Goal: Information Seeking & Learning: Learn about a topic

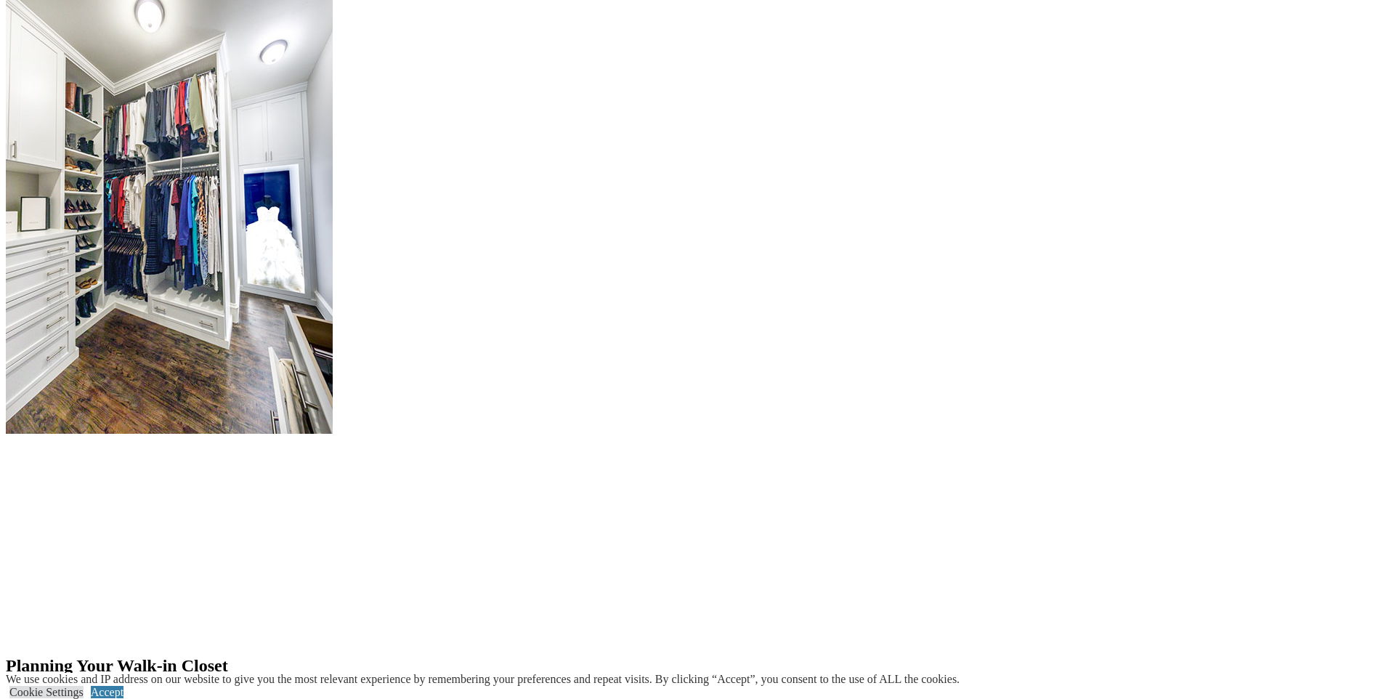
scroll to position [1744, 0]
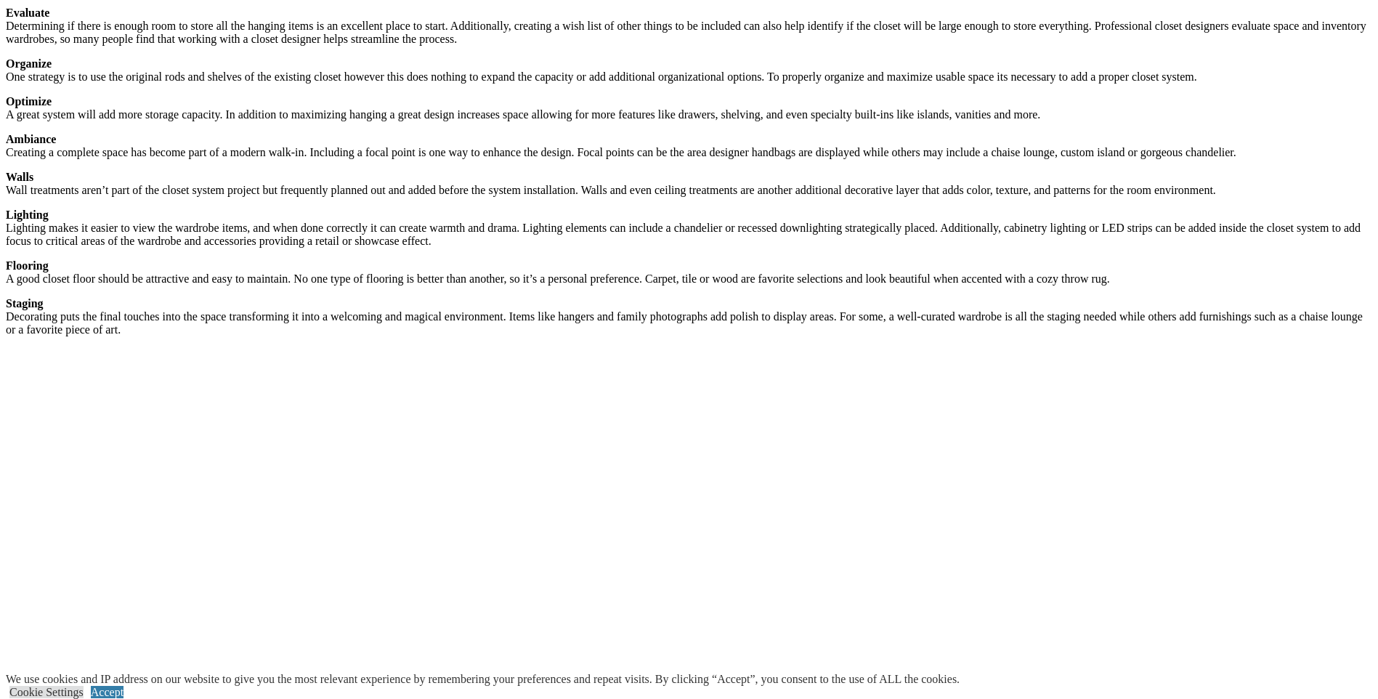
scroll to position [1992, 0]
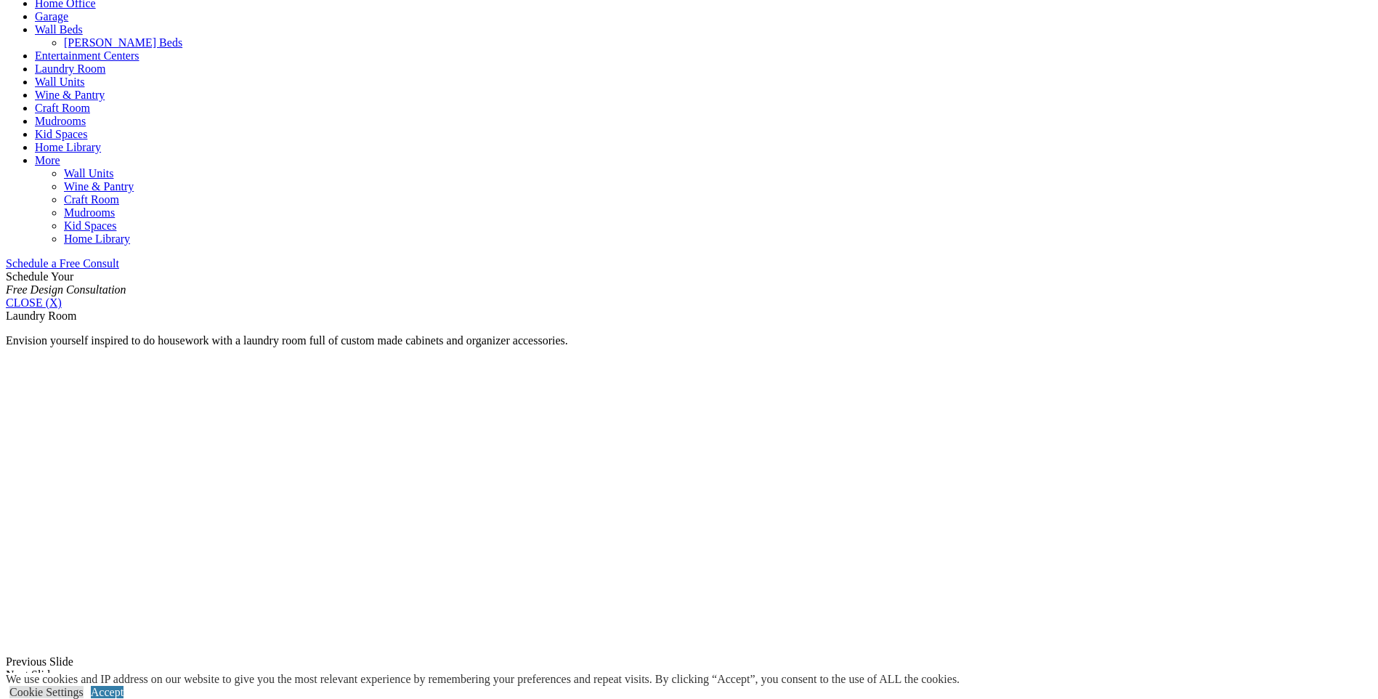
scroll to position [581, 0]
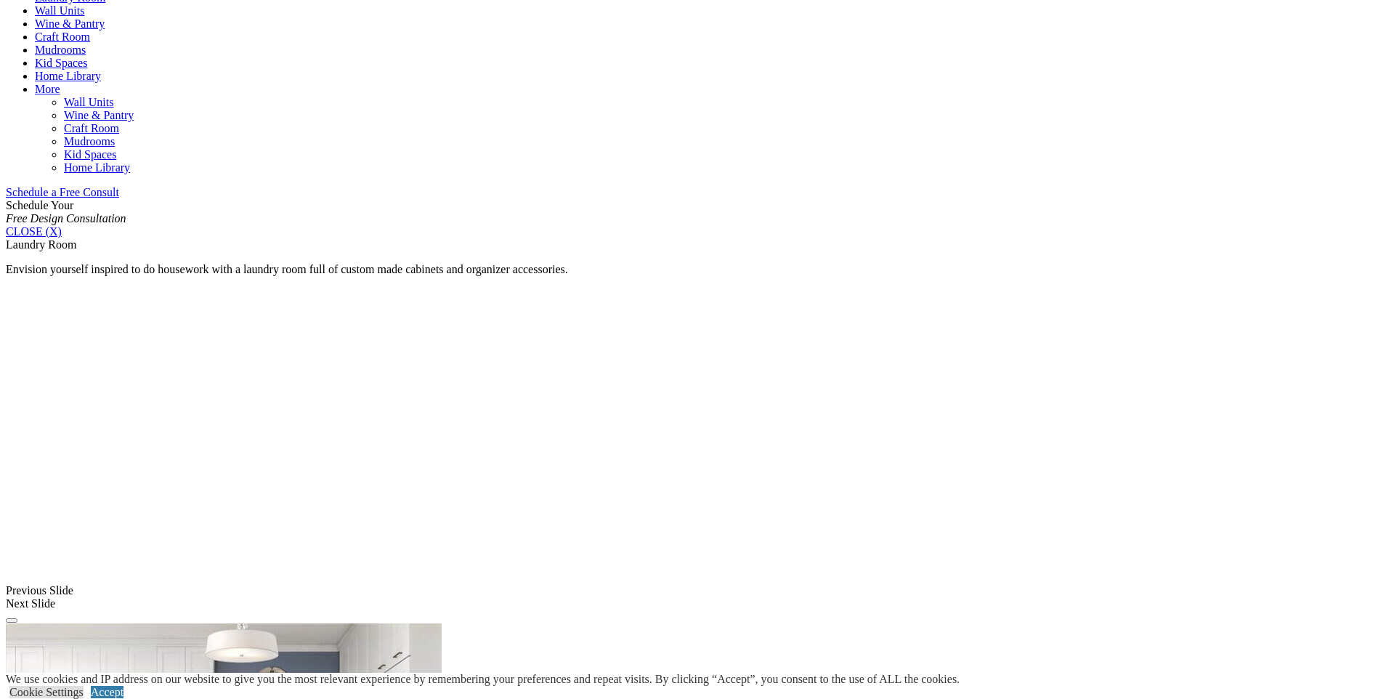
click at [105, 30] on link "Wine & Pantry" at bounding box center [70, 23] width 70 height 12
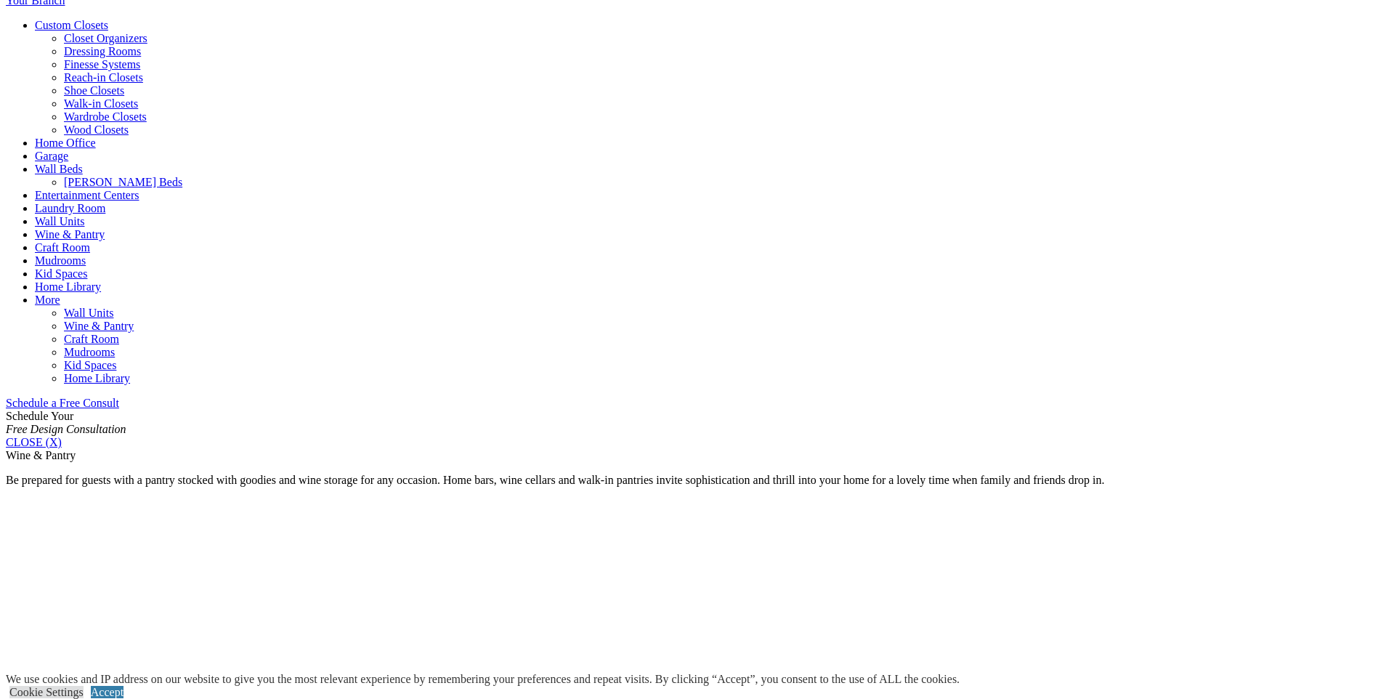
scroll to position [581, 0]
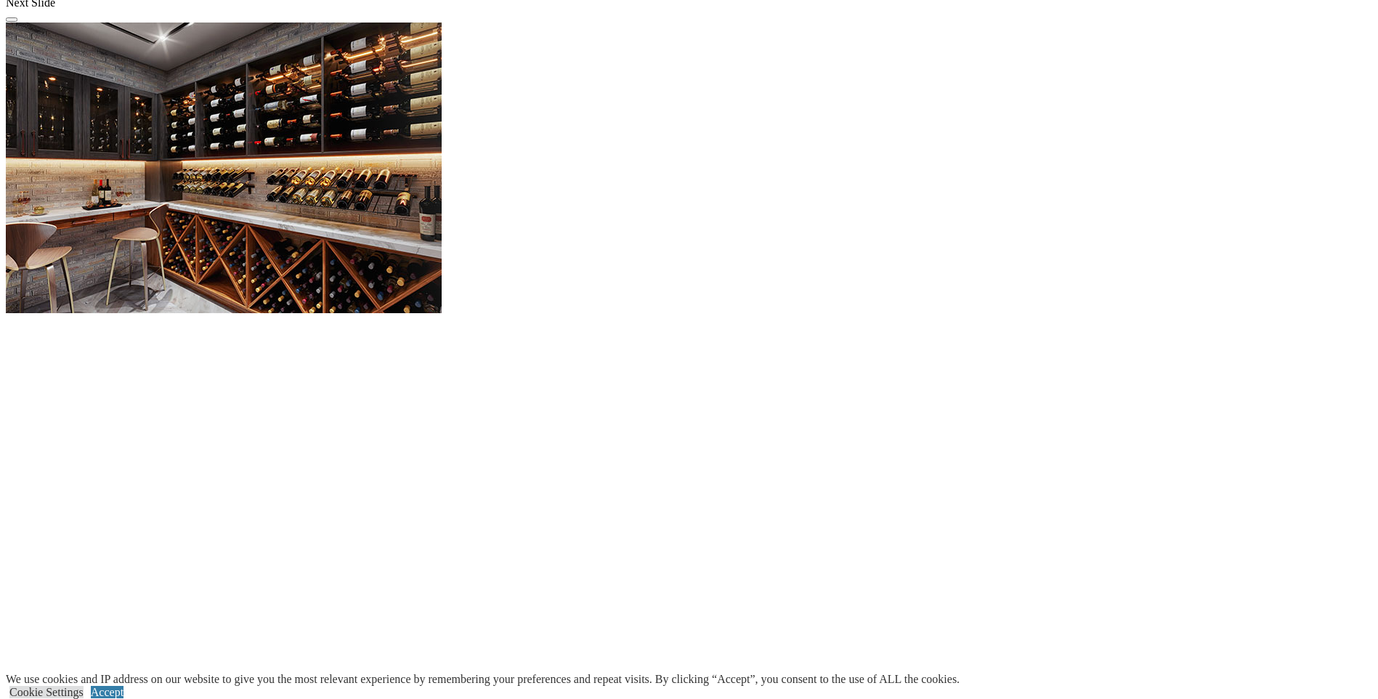
scroll to position [1381, 0]
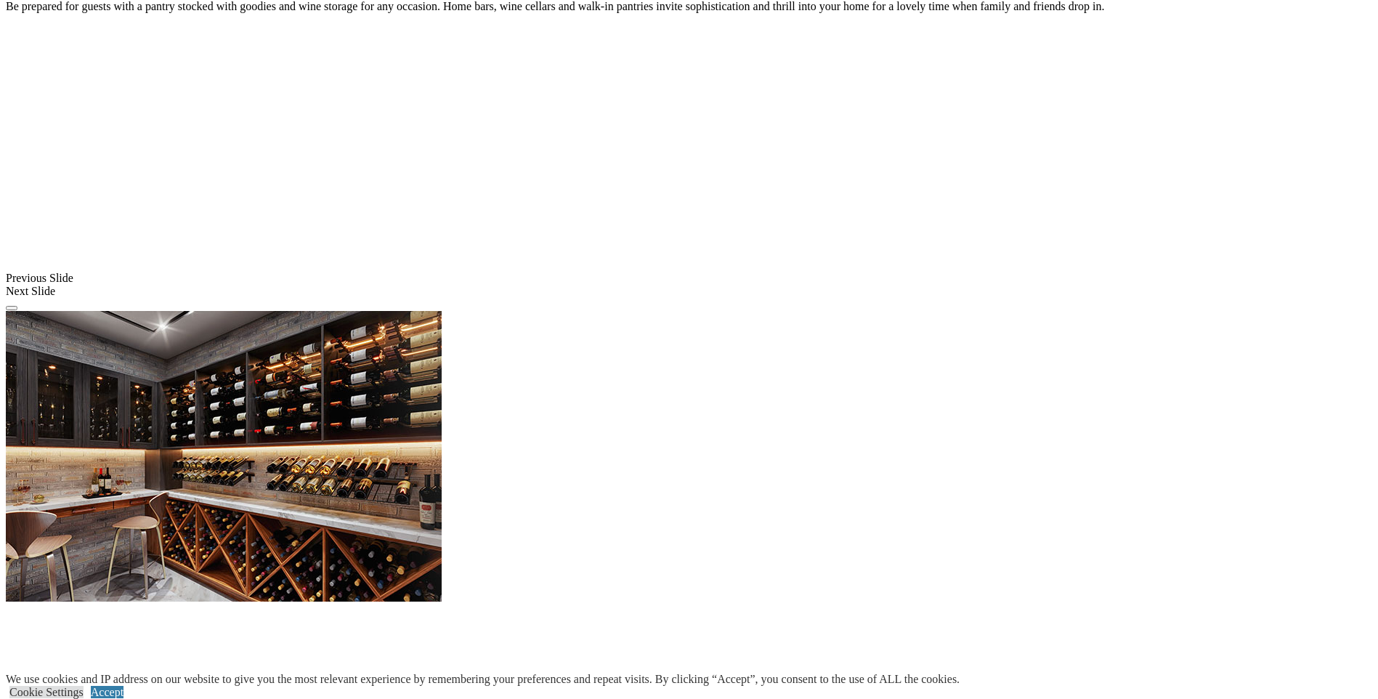
scroll to position [1017, 0]
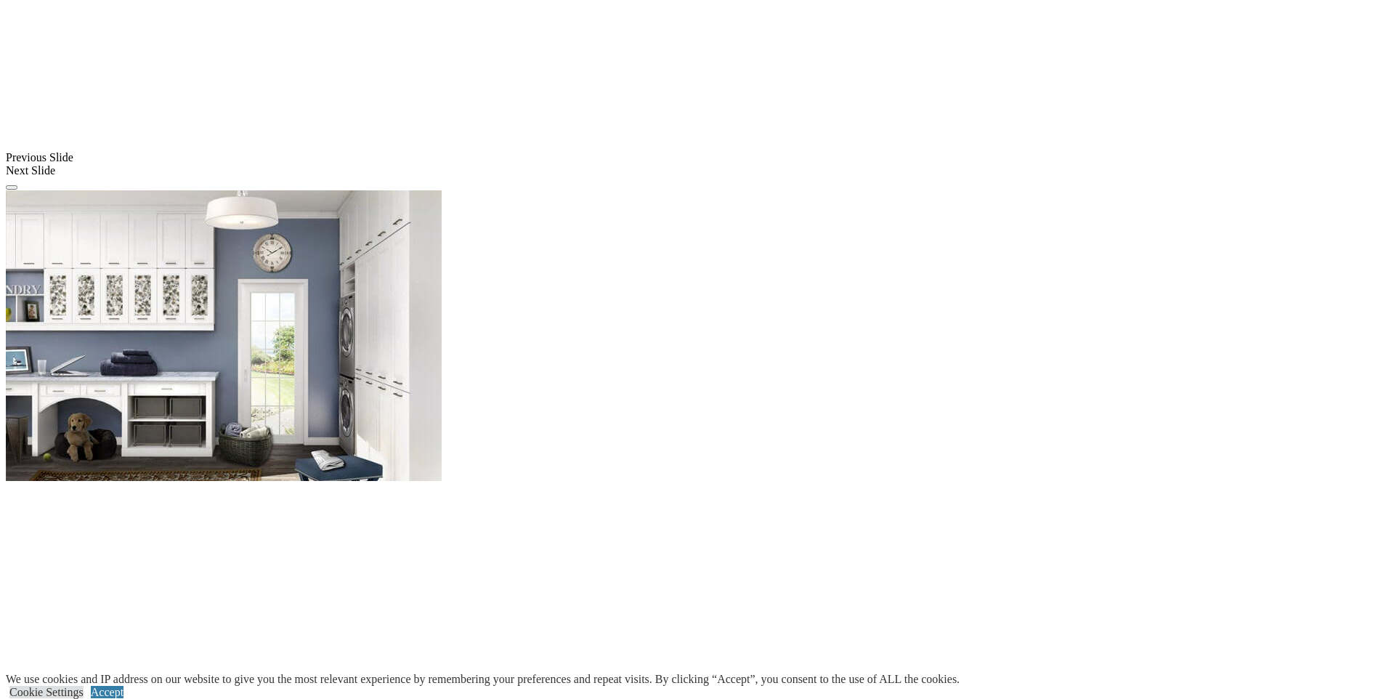
scroll to position [1235, 0]
